Goal: Find contact information: Find contact information

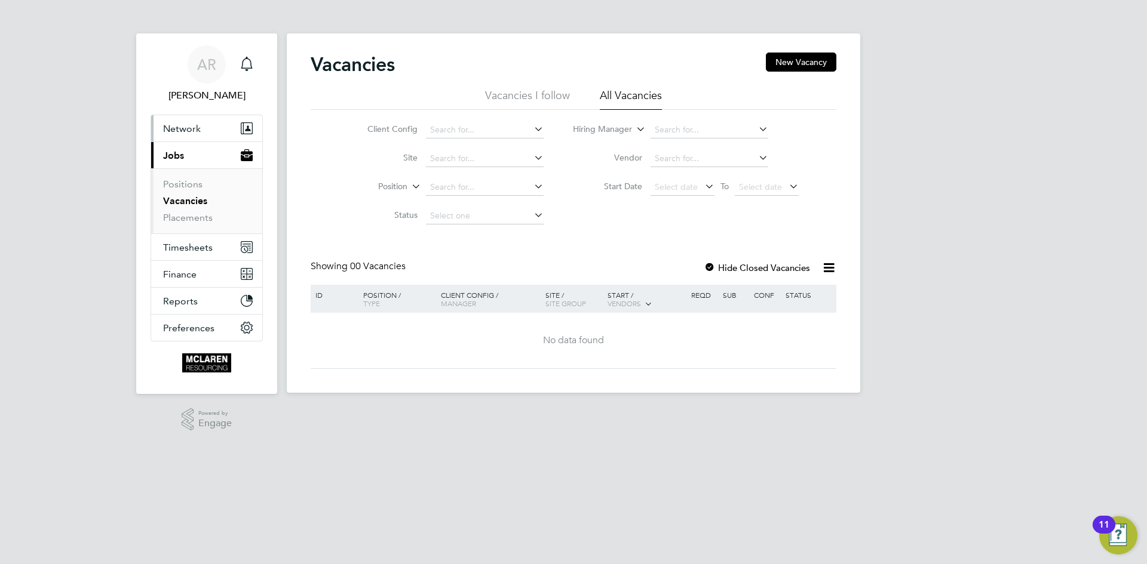
click at [186, 133] on span "Network" at bounding box center [182, 128] width 38 height 11
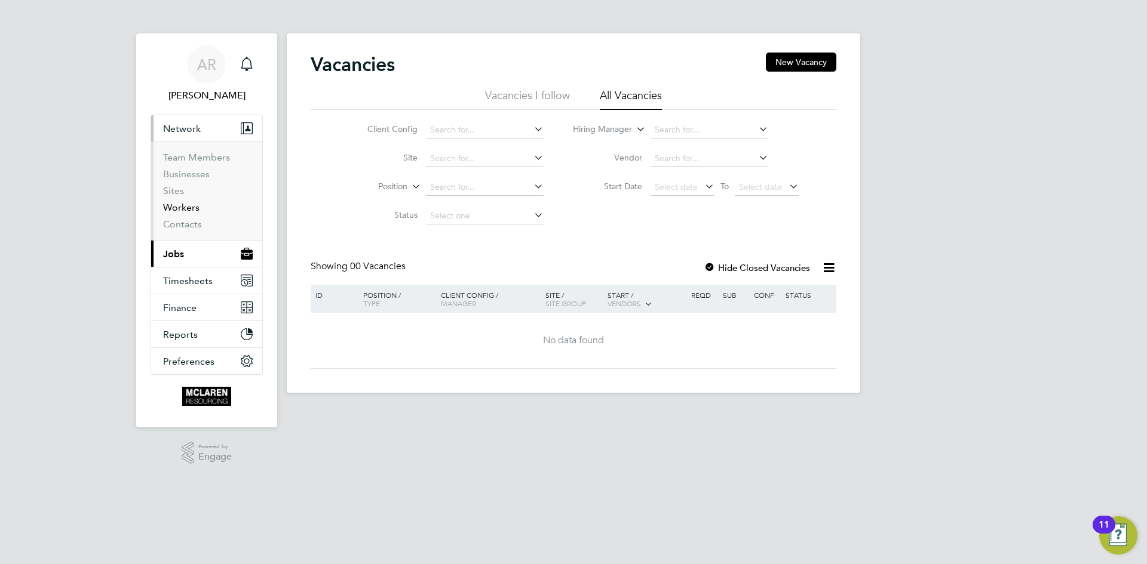
click at [193, 206] on link "Workers" at bounding box center [181, 207] width 36 height 11
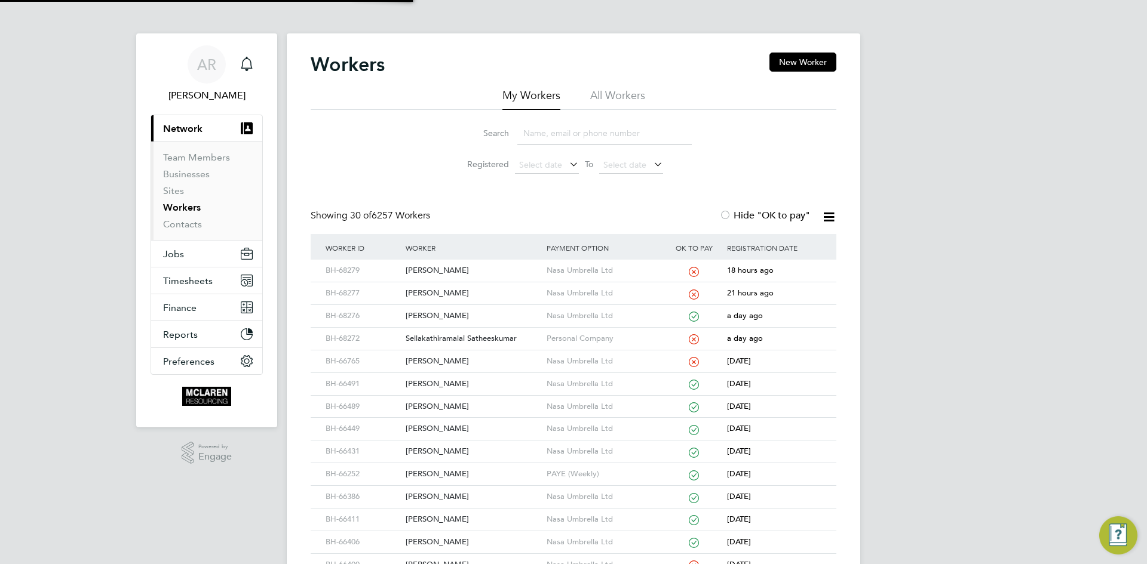
click at [517, 131] on input at bounding box center [604, 133] width 174 height 23
type input "nathan wil"
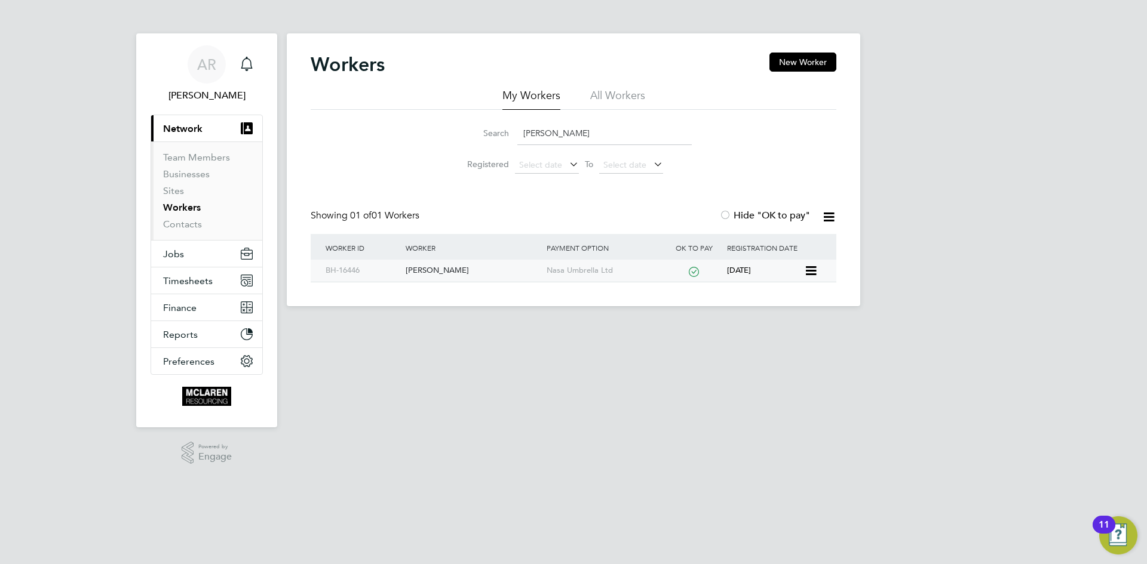
click at [449, 272] on div "[PERSON_NAME]" at bounding box center [473, 271] width 140 height 22
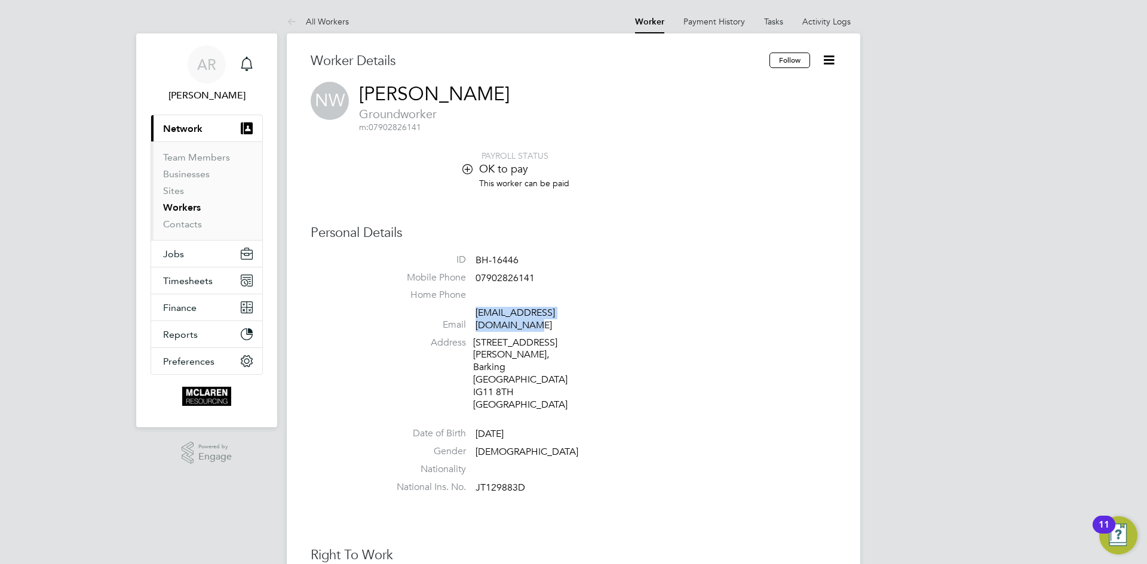
drag, startPoint x: 609, startPoint y: 311, endPoint x: 477, endPoint y: 308, distance: 132.0
click at [477, 308] on li "Email [EMAIL_ADDRESS][DOMAIN_NAME]" at bounding box center [609, 321] width 454 height 29
copy link "[EMAIL_ADDRESS][DOMAIN_NAME]"
